Goal: Transaction & Acquisition: Subscribe to service/newsletter

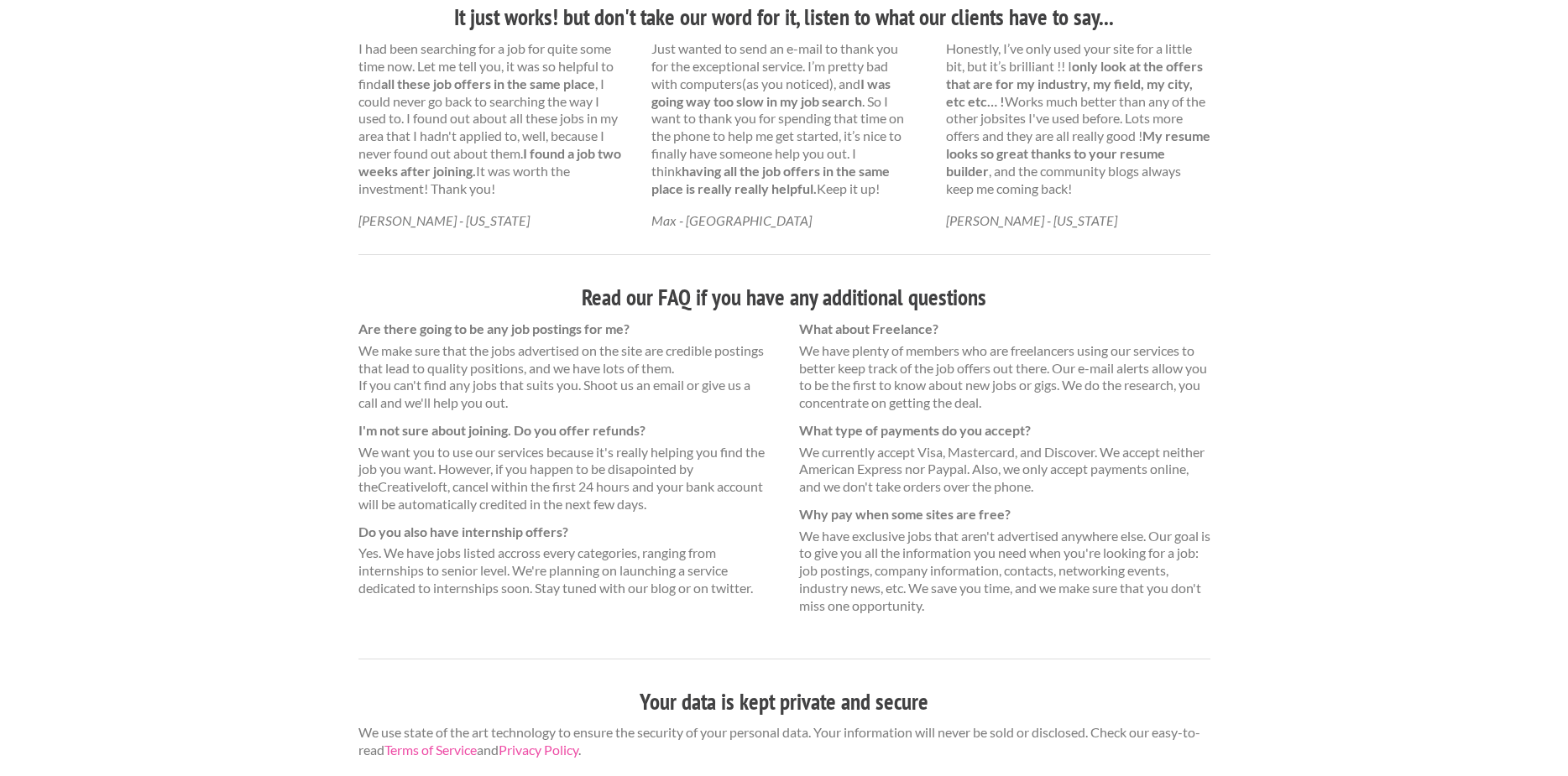
scroll to position [467, 0]
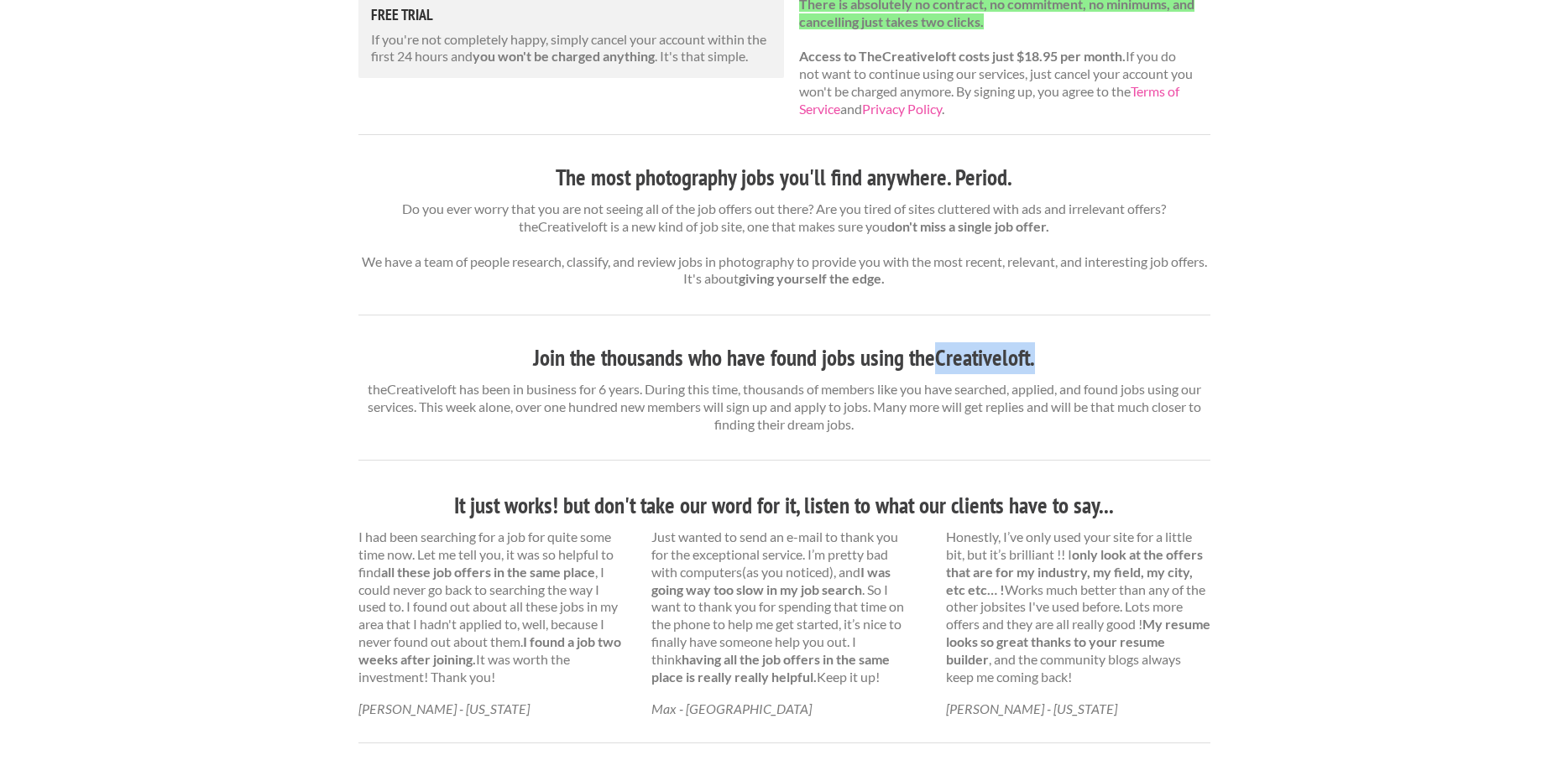
drag, startPoint x: 1032, startPoint y: 375, endPoint x: 936, endPoint y: 381, distance: 96.2
click at [936, 375] on h3 "Join the thousands who have found jobs using theCreativeloft." at bounding box center [784, 358] width 852 height 32
click at [1151, 329] on div "The most photography jobs you'll find anywhere. Period. Do you ever worry that …" at bounding box center [784, 704] width 852 height 1086
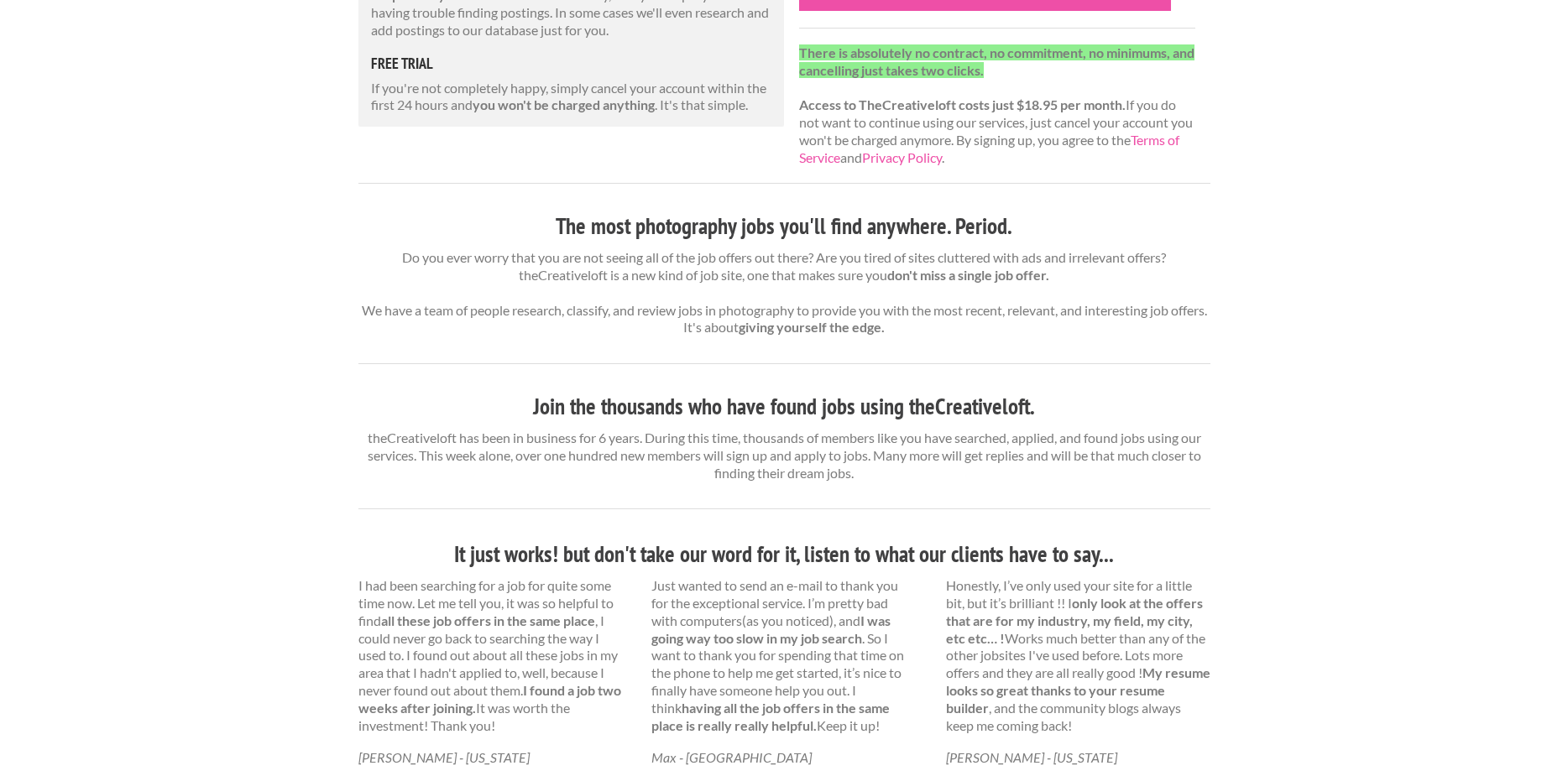
scroll to position [420, 0]
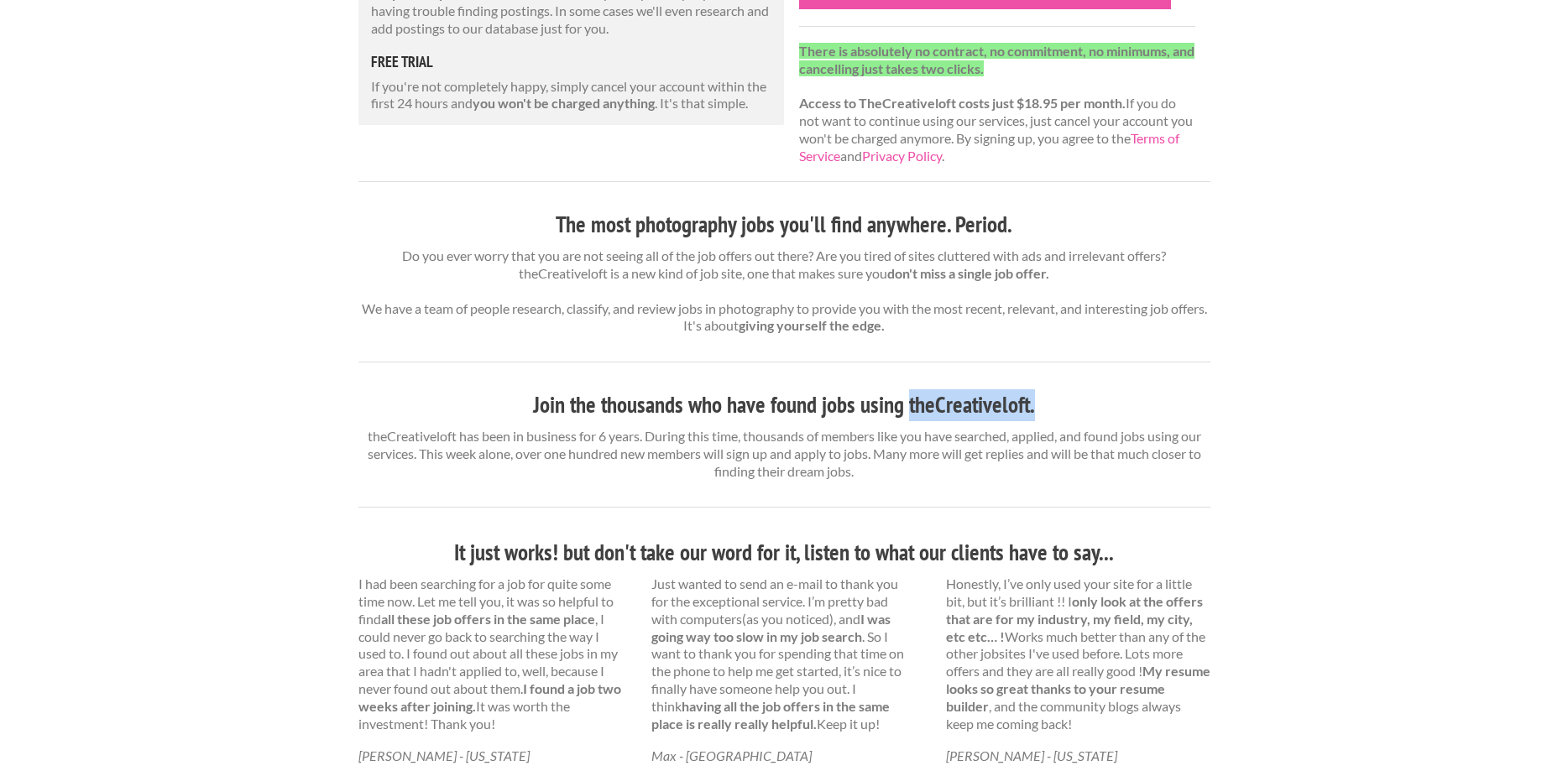
drag, startPoint x: 1034, startPoint y: 429, endPoint x: 908, endPoint y: 421, distance: 126.3
click at [908, 421] on h3 "Join the thousands who have found jobs using theCreativeloft." at bounding box center [784, 405] width 852 height 32
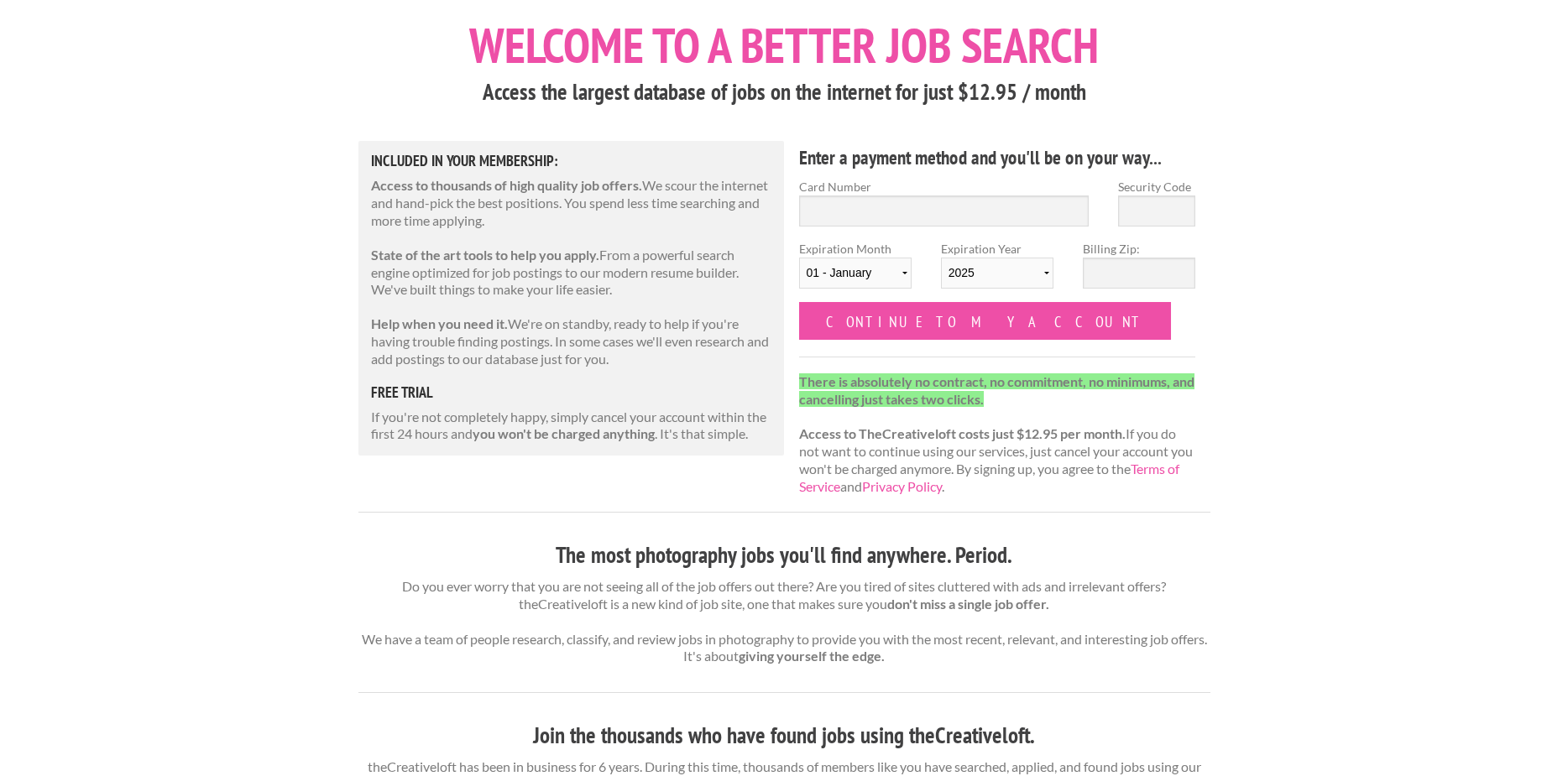
scroll to position [84, 0]
